Goal: Find contact information: Find contact information

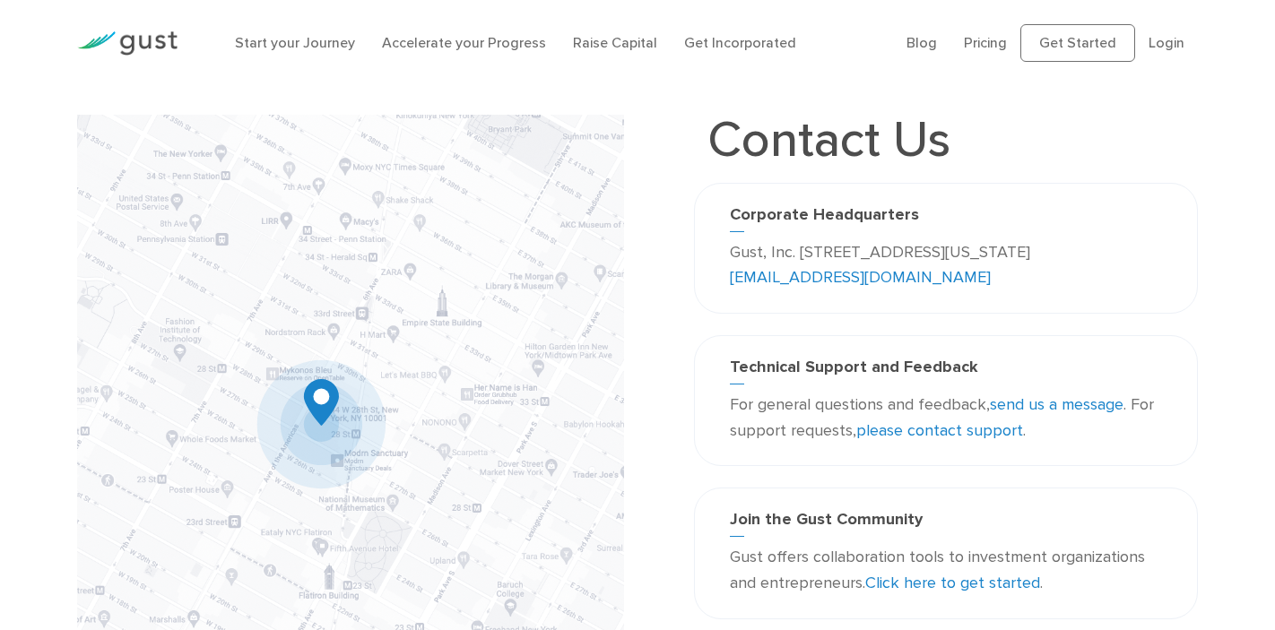
scroll to position [4, 0]
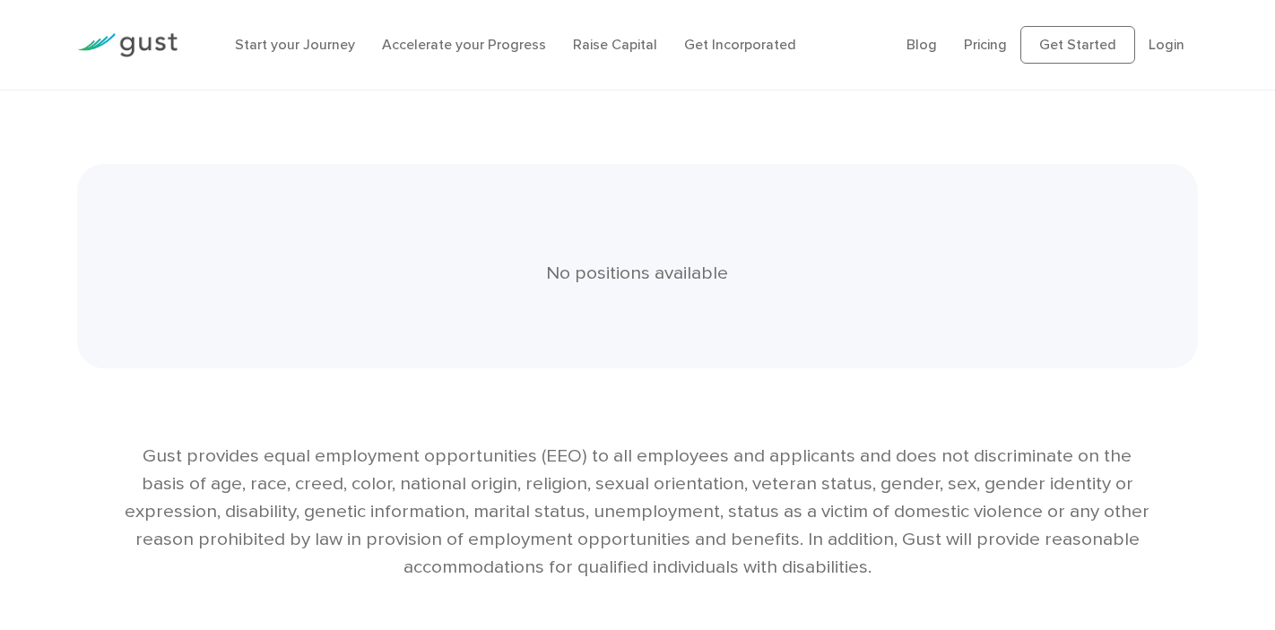
scroll to position [3991, 0]
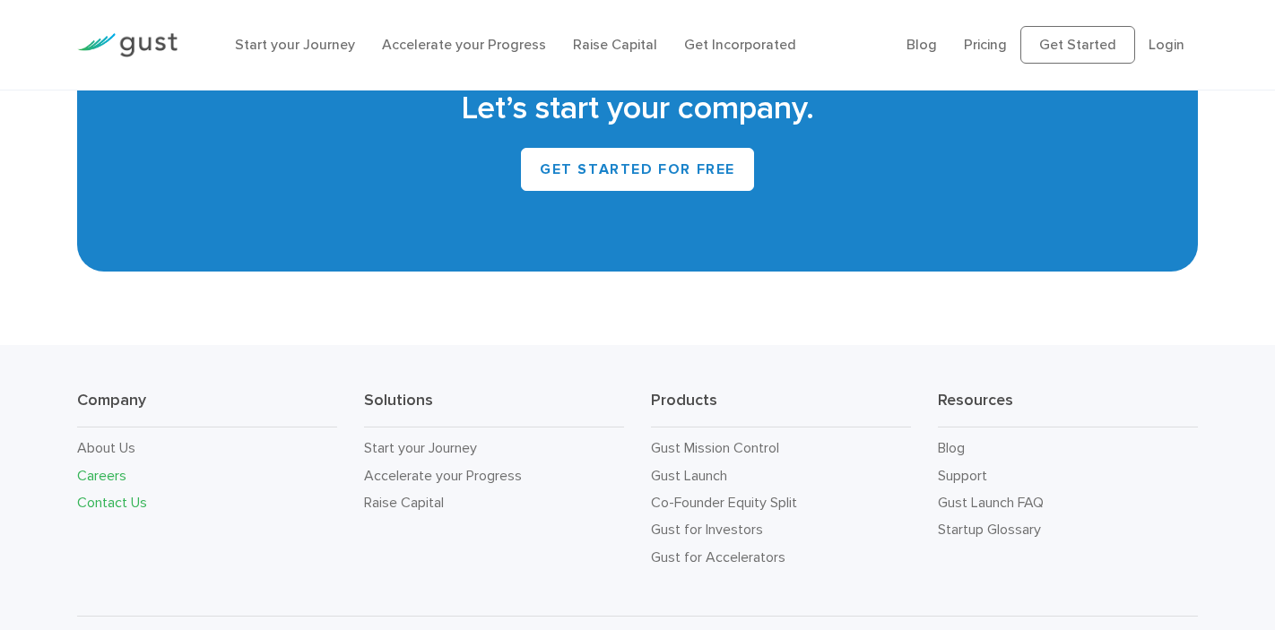
click at [121, 494] on link "Contact Us" at bounding box center [112, 502] width 70 height 17
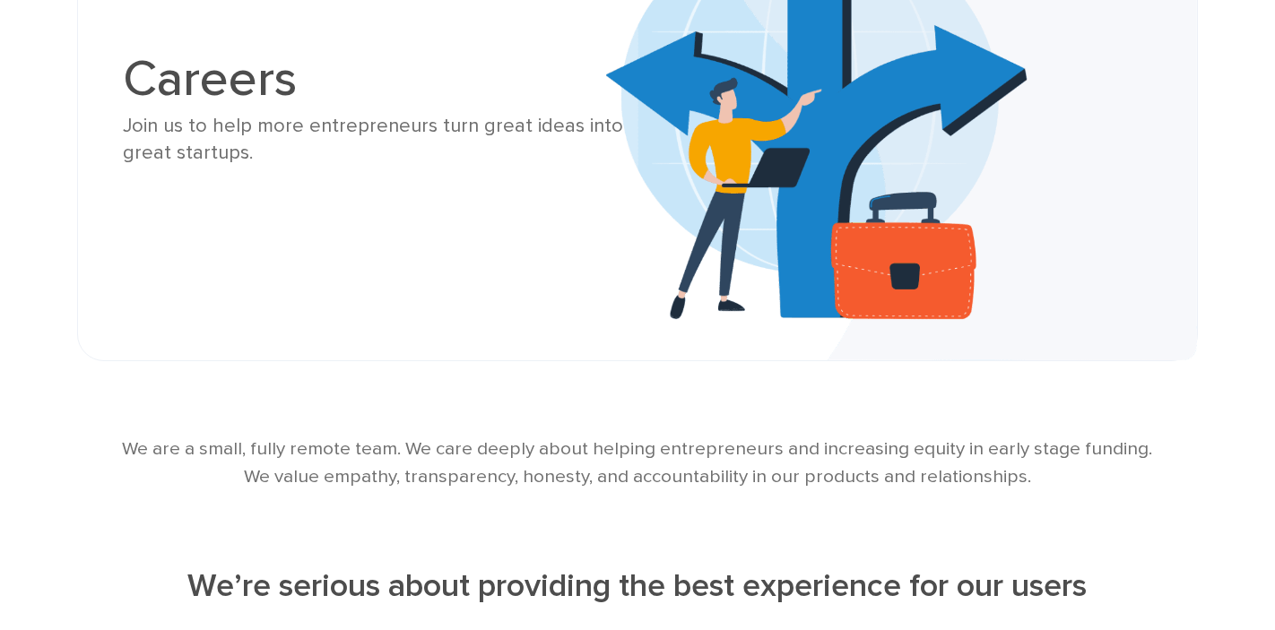
scroll to position [0, 0]
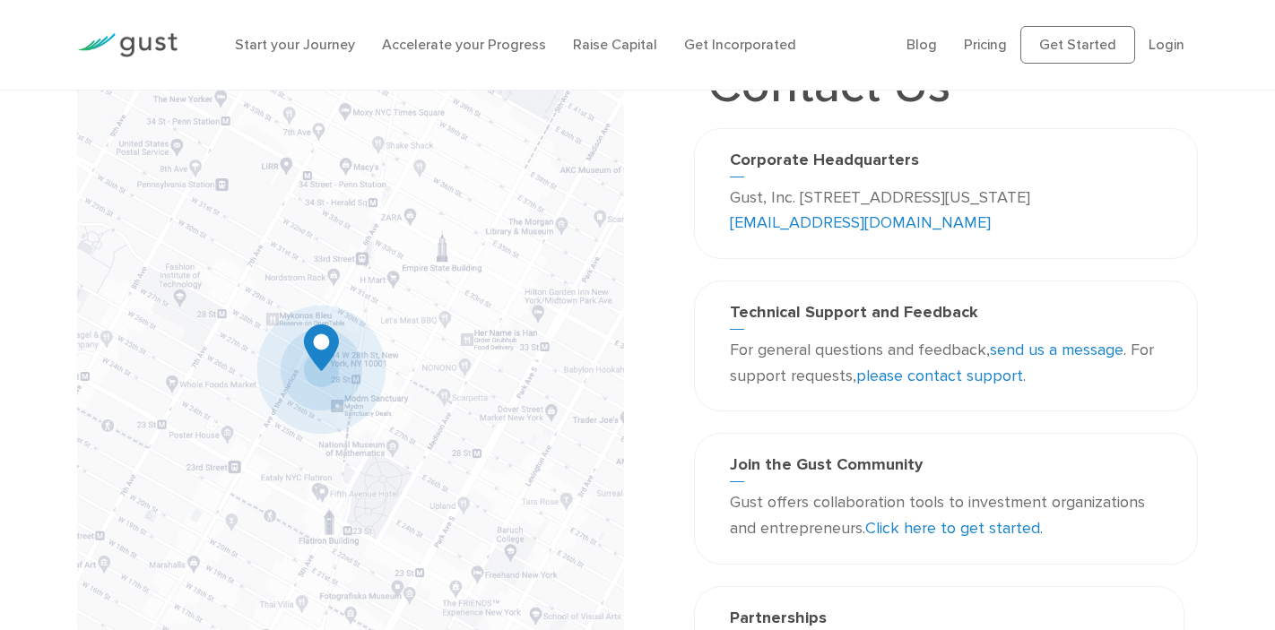
scroll to position [24, 0]
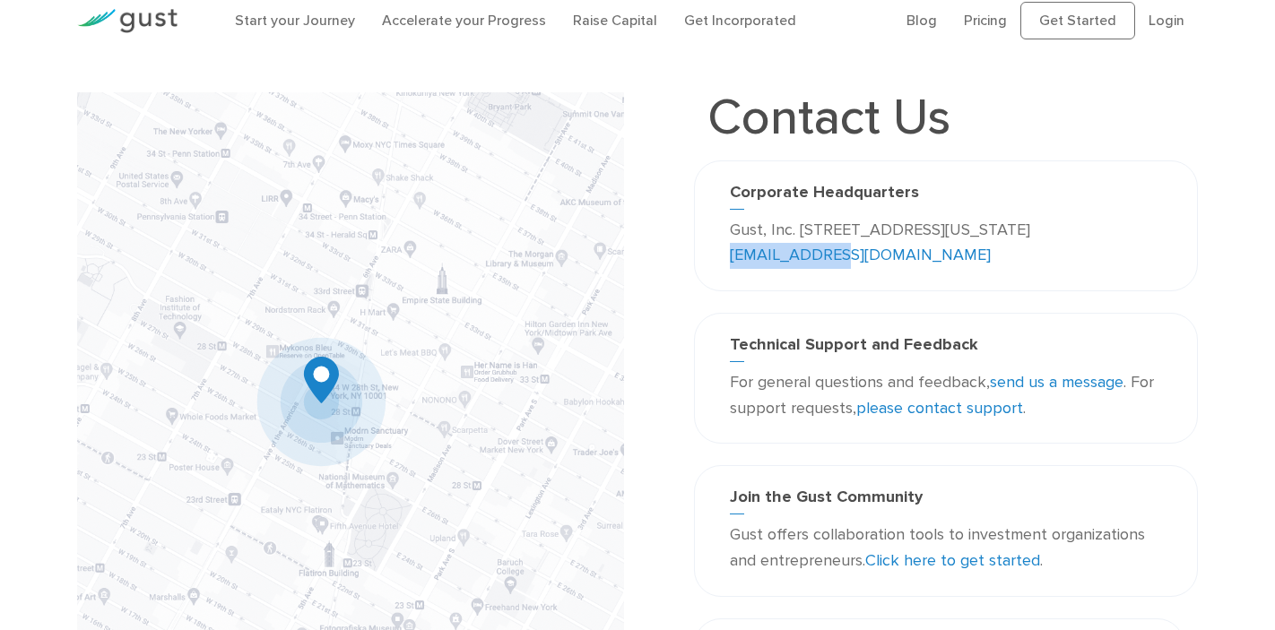
drag, startPoint x: 878, startPoint y: 260, endPoint x: 766, endPoint y: 255, distance: 112.2
click at [766, 255] on p "Gust, Inc. 188 Grand Street Second Floor New York, NY 10013 USA info@gust.com" at bounding box center [946, 244] width 432 height 52
copy link "info@gust.com"
